Goal: Information Seeking & Learning: Find specific page/section

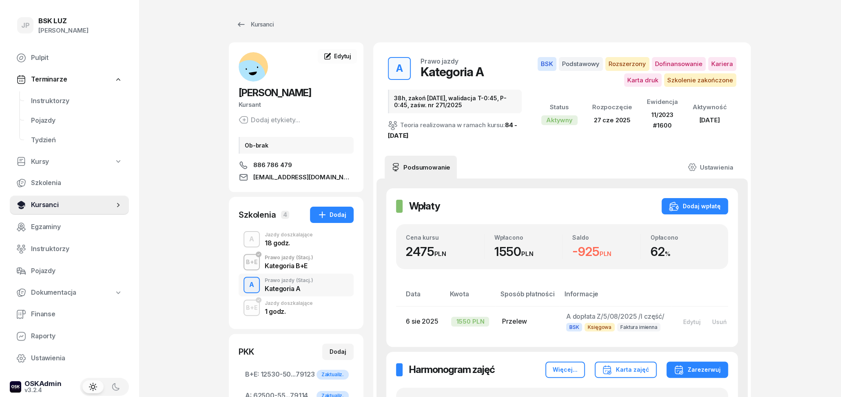
click at [49, 204] on span "Kursanci" at bounding box center [72, 205] width 83 height 11
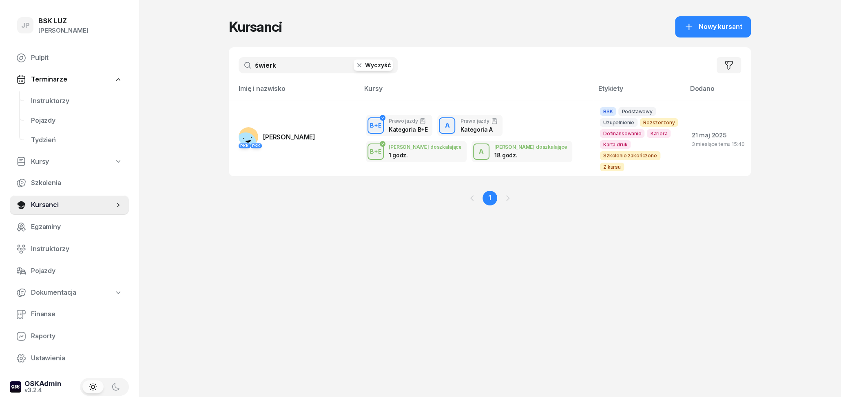
drag, startPoint x: 295, startPoint y: 64, endPoint x: 171, endPoint y: 83, distance: 125.4
click at [239, 73] on input "świerk" at bounding box center [318, 65] width 159 height 16
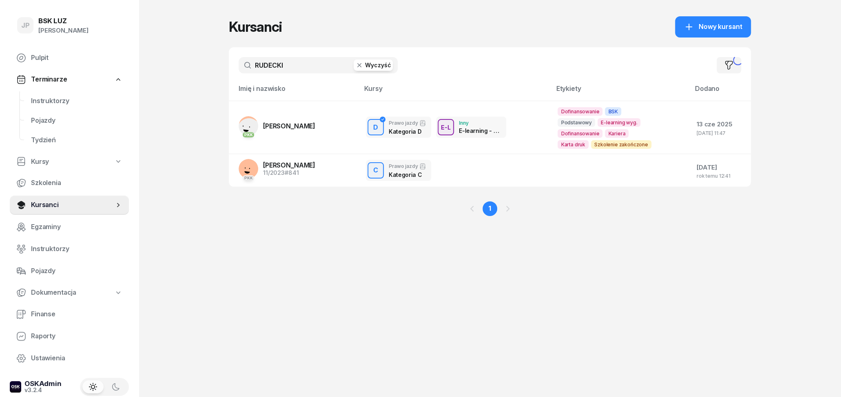
type input "RUDECKI"
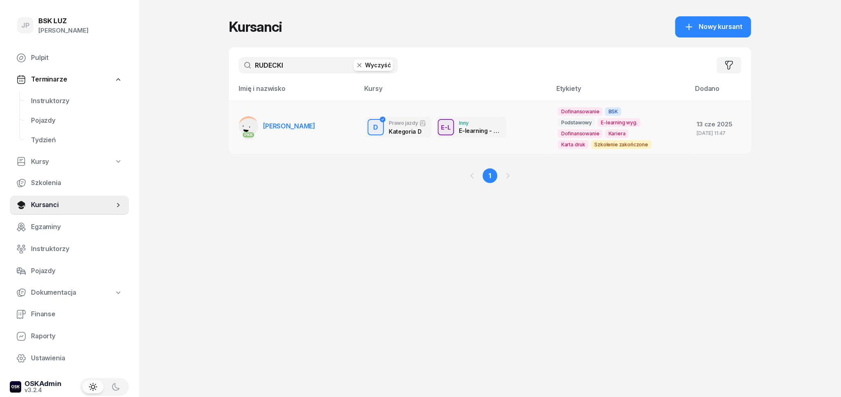
click at [275, 134] on link "PKK RAFAŁ RUDECKI" at bounding box center [277, 126] width 77 height 20
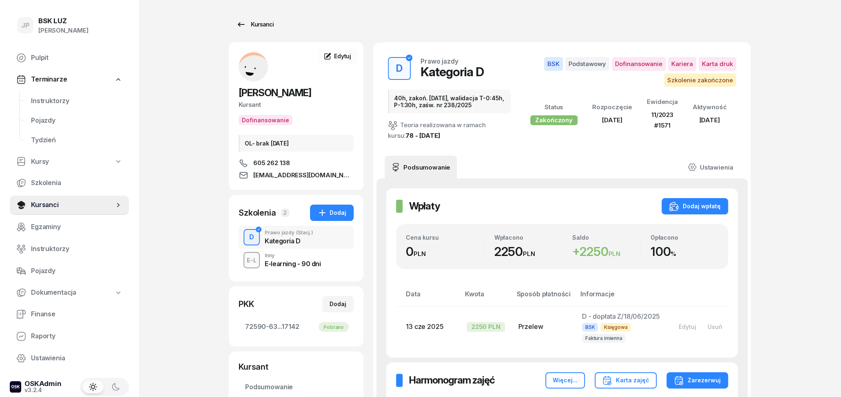
click at [243, 16] on link "Kursanci" at bounding box center [255, 24] width 52 height 16
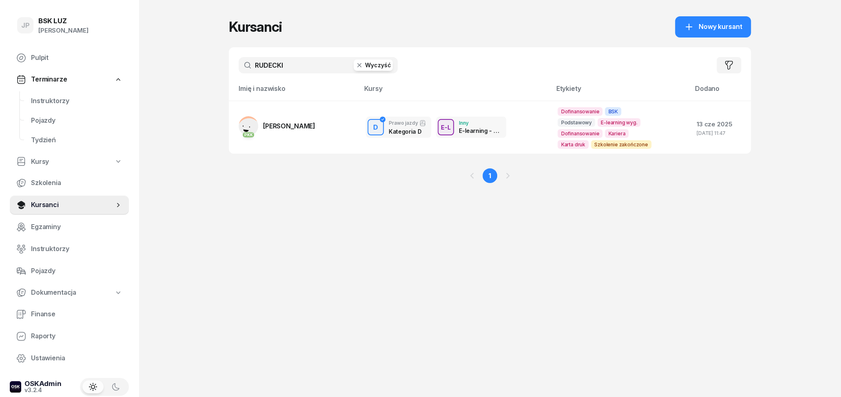
drag, startPoint x: 286, startPoint y: 63, endPoint x: 220, endPoint y: 70, distance: 65.6
click at [239, 70] on input "RUDECKI" at bounding box center [318, 65] width 159 height 16
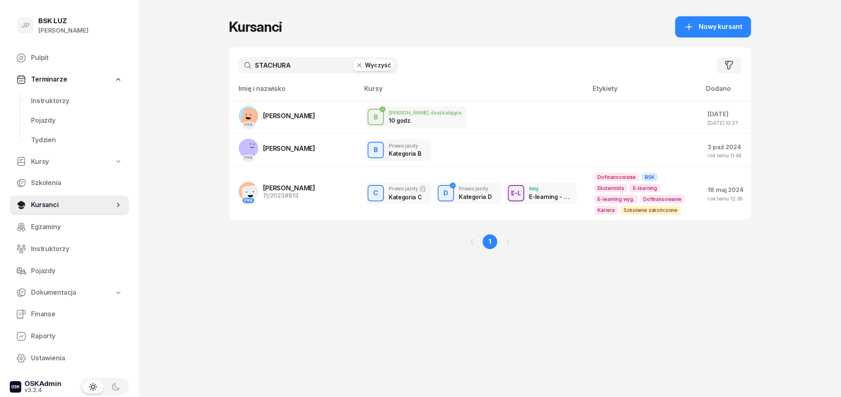
type input "STACHURA"
click at [302, 117] on span "JAN STACHURA" at bounding box center [289, 116] width 52 height 8
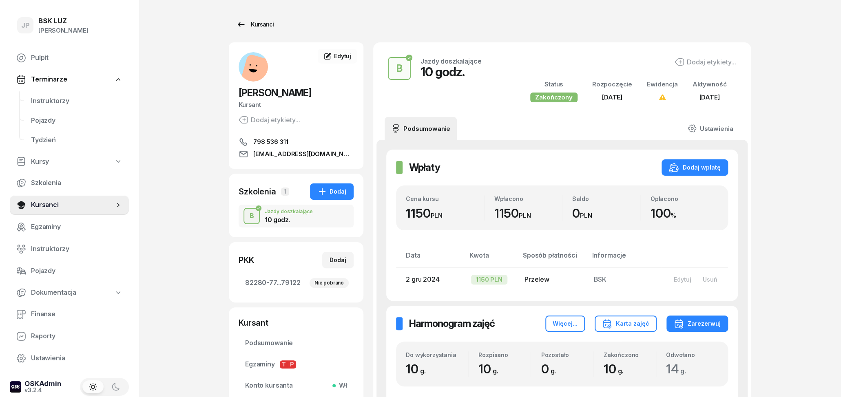
click at [244, 29] on icon at bounding box center [241, 25] width 10 height 10
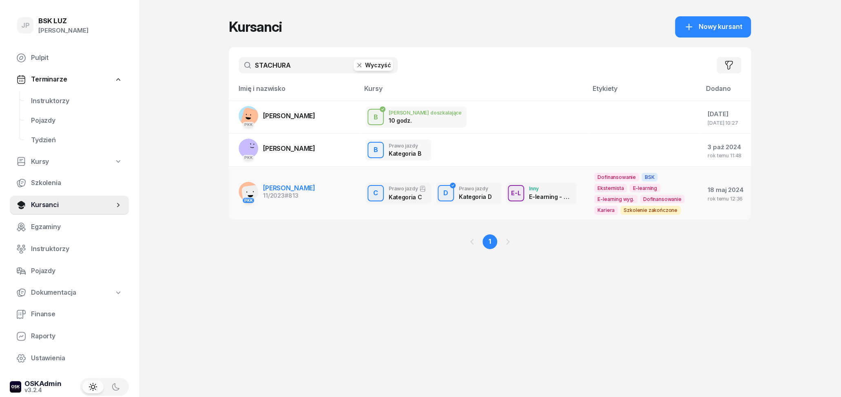
click at [293, 192] on span "TOMASZ STACHURA" at bounding box center [289, 188] width 52 height 8
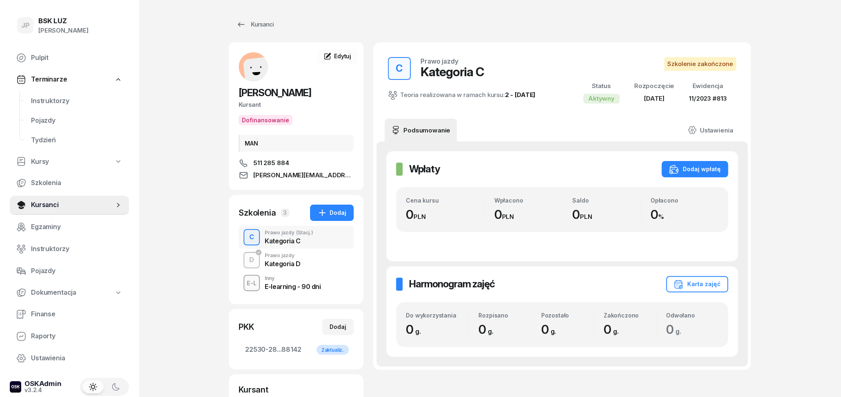
click at [293, 264] on div "Kategoria D" at bounding box center [283, 264] width 36 height 7
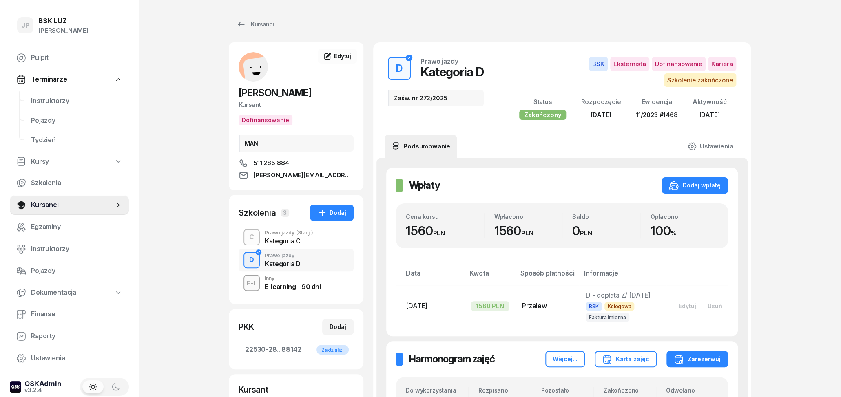
click at [319, 282] on div "E-learning - 90 dni" at bounding box center [293, 285] width 56 height 9
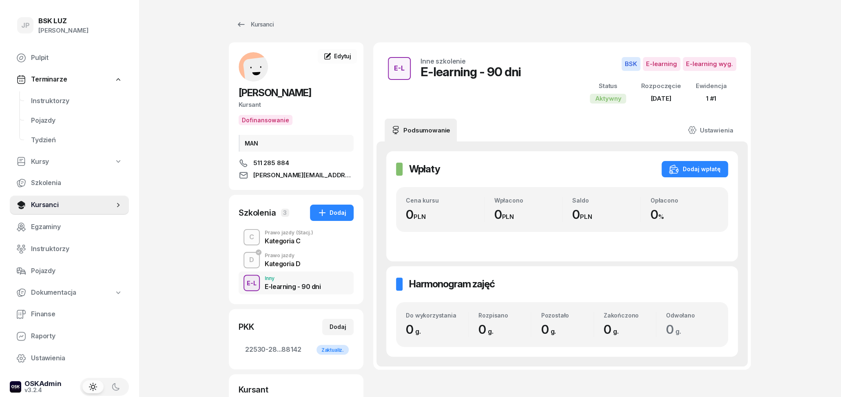
click at [282, 234] on div "Prawo jazdy (Stacj.)" at bounding box center [289, 233] width 49 height 5
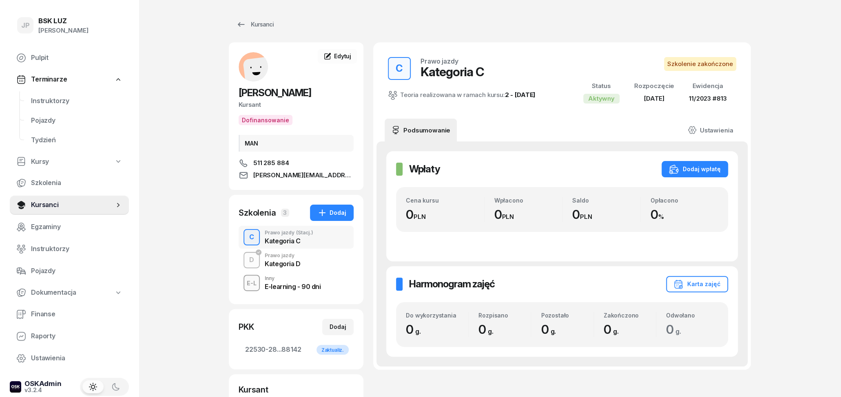
click at [282, 261] on div "Kategoria D" at bounding box center [283, 264] width 36 height 7
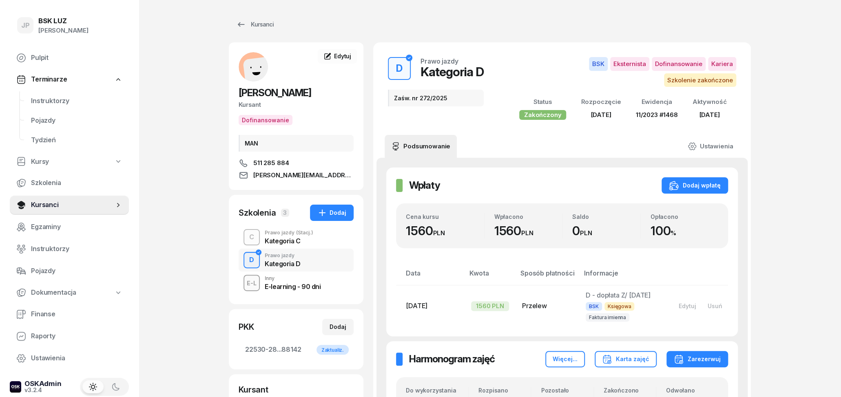
click at [47, 31] on div "[PERSON_NAME]" at bounding box center [63, 30] width 50 height 11
click at [75, 18] on div "BSK LUZ" at bounding box center [63, 21] width 50 height 7
click at [67, 20] on div "BSK LUZ" at bounding box center [63, 21] width 50 height 7
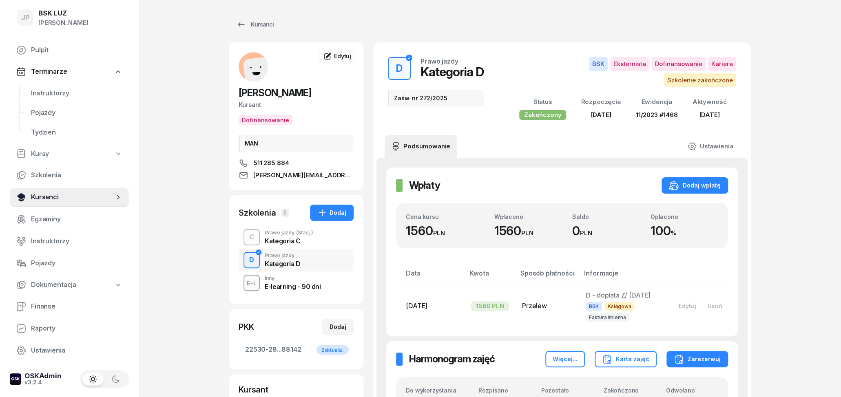
click at [53, 194] on span "Kursanci" at bounding box center [72, 197] width 83 height 11
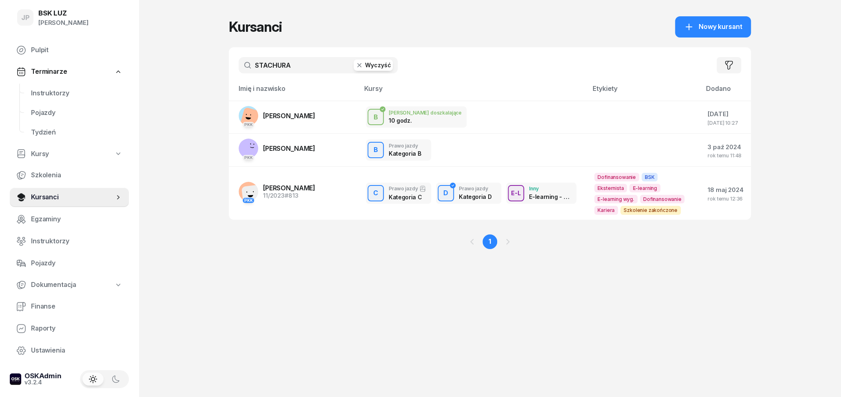
drag, startPoint x: 294, startPoint y: 65, endPoint x: 217, endPoint y: 62, distance: 76.3
click at [239, 62] on input "STACHURA" at bounding box center [318, 65] width 159 height 16
type input "."
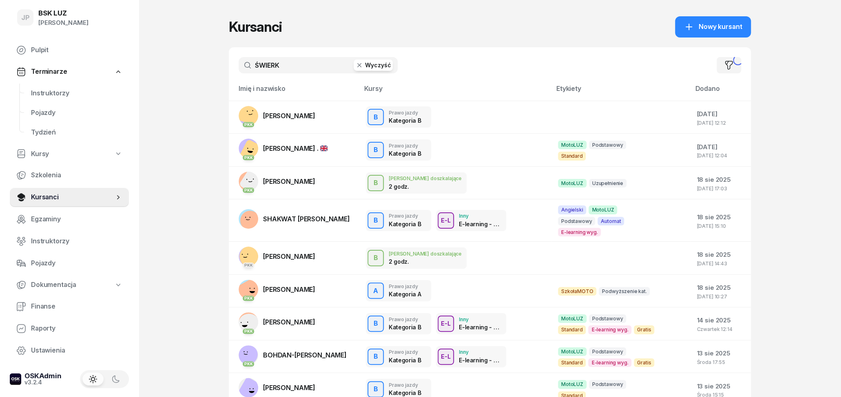
type input "ŚWIERK"
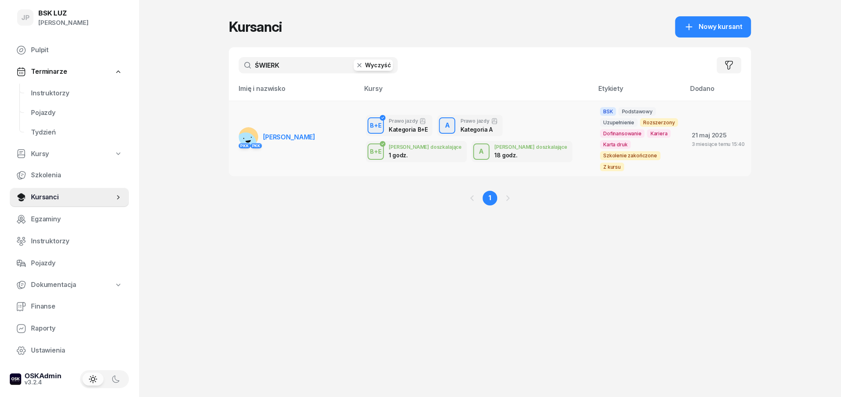
click at [283, 146] on td "PKK PKK MARIOLA ŚWIERK" at bounding box center [294, 138] width 131 height 75
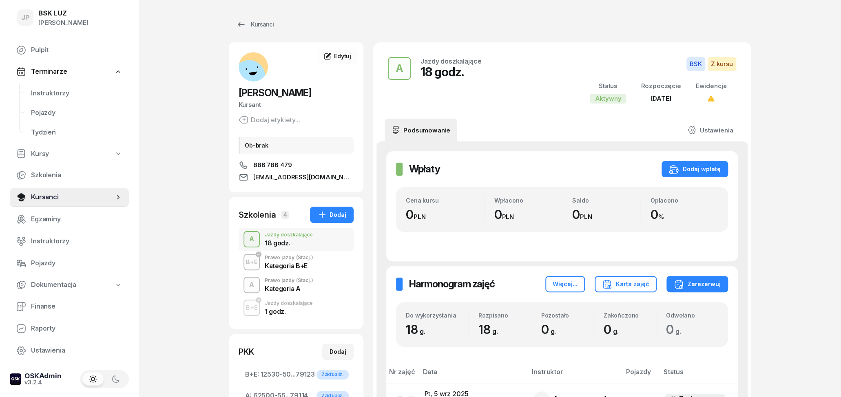
click at [307, 262] on div "Kategoria B+E" at bounding box center [289, 264] width 49 height 9
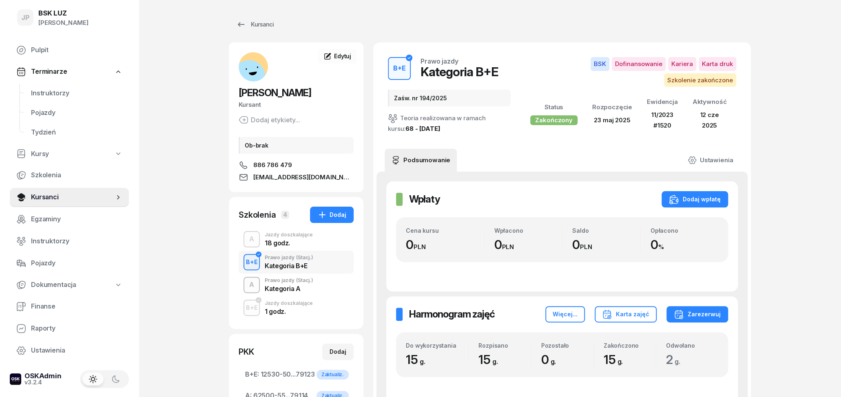
click at [311, 288] on div "Kategoria A" at bounding box center [289, 289] width 49 height 7
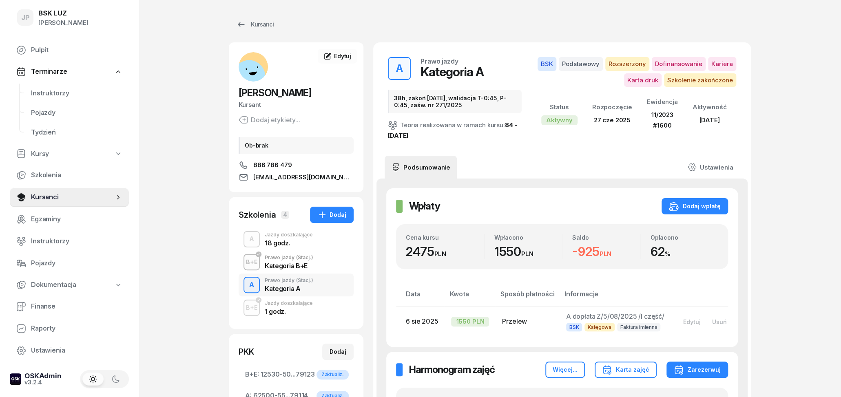
scroll to position [42, 0]
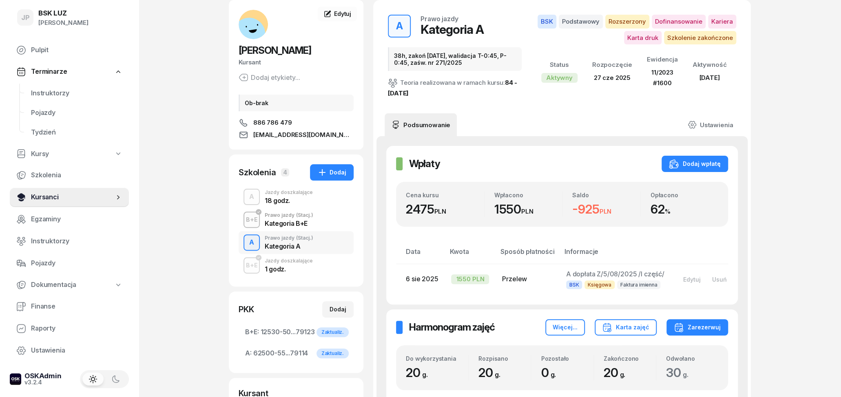
click at [42, 196] on span "Kursanci" at bounding box center [72, 197] width 83 height 11
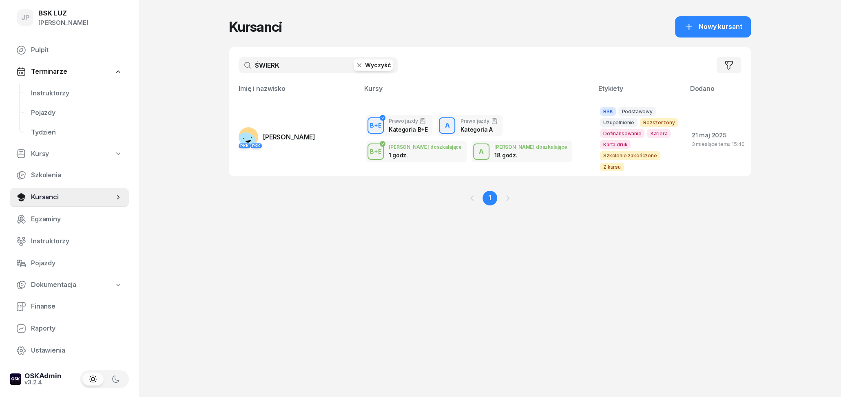
drag, startPoint x: 306, startPoint y: 69, endPoint x: 219, endPoint y: 60, distance: 86.9
click at [239, 60] on input "ŚWIERK" at bounding box center [318, 65] width 159 height 16
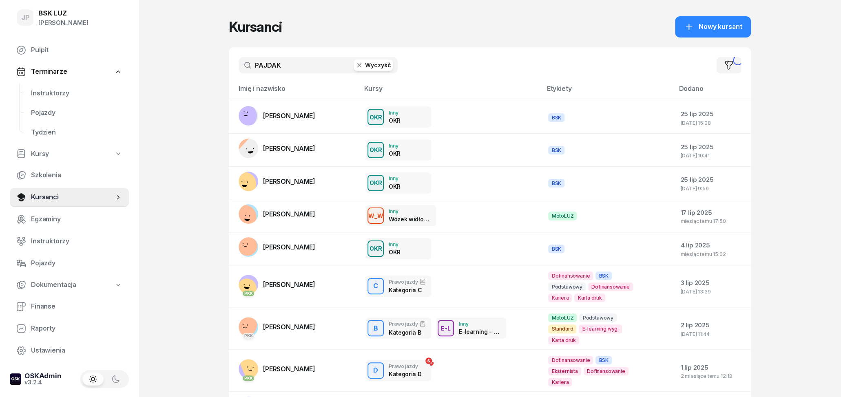
type input "PAJDAK"
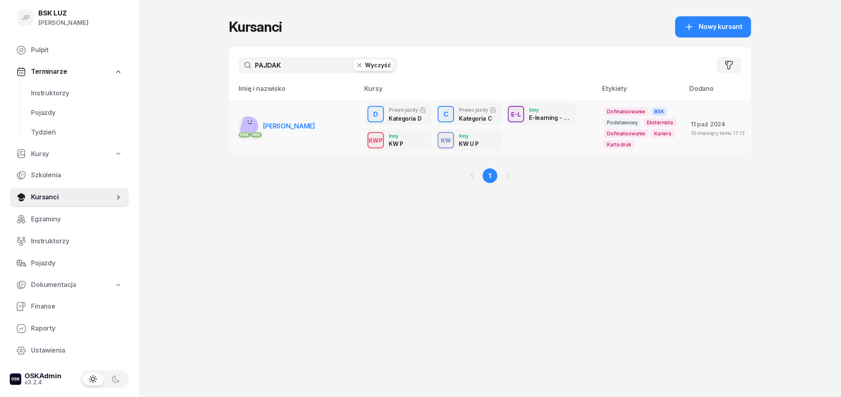
click at [276, 131] on link "PKK PKK ANNA PAJDAK" at bounding box center [277, 126] width 77 height 20
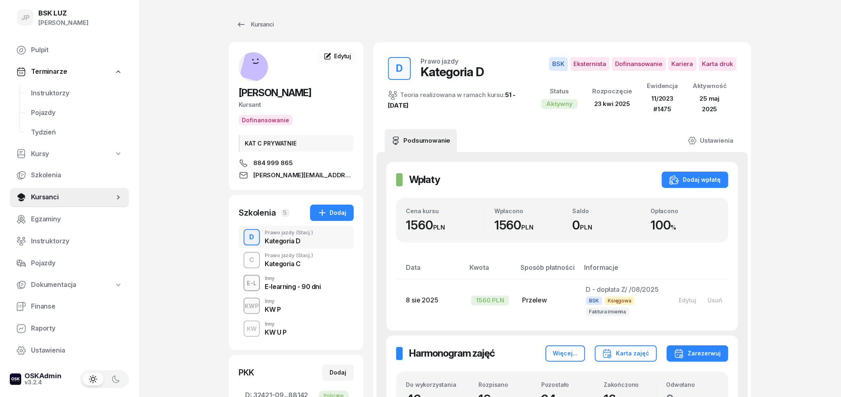
click at [294, 261] on div "Kategoria C" at bounding box center [289, 264] width 49 height 7
